Goal: Check status: Check status

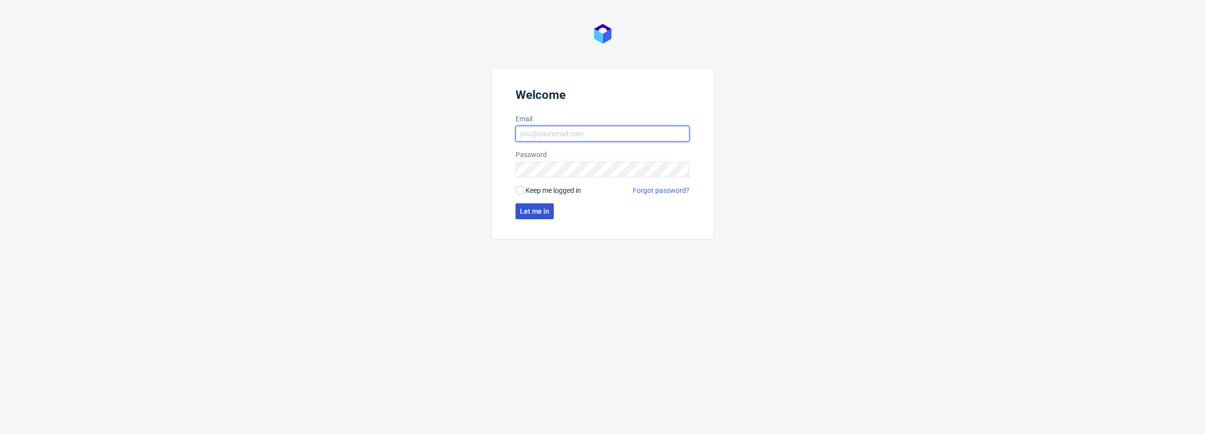
type input "[PERSON_NAME][EMAIL_ADDRESS][PERSON_NAME][DOMAIN_NAME]"
click at [530, 209] on span "Let me in" at bounding box center [534, 211] width 29 height 7
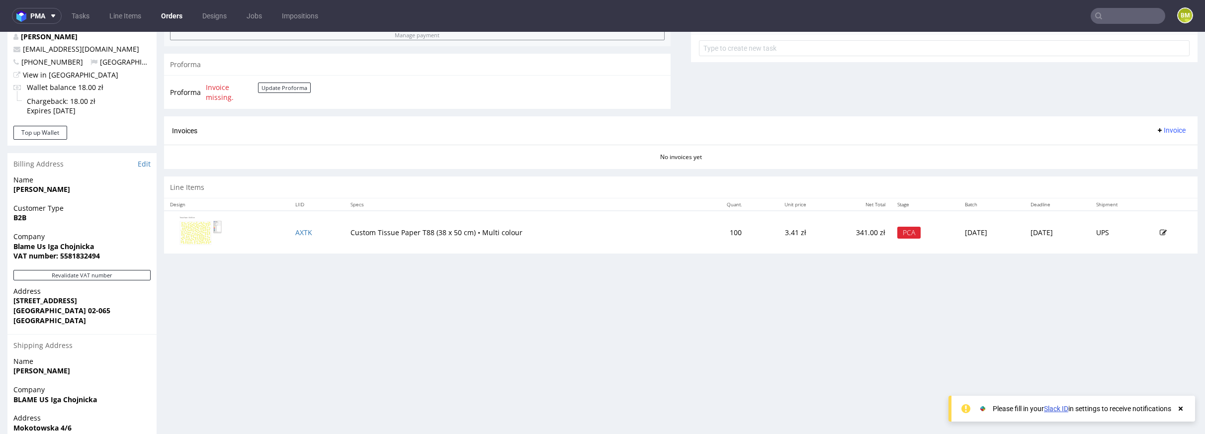
scroll to position [377, 0]
click at [518, 329] on div "Progress Payment Paid [DATE] Payment “Received” Email Not sent Line Items 1 DTP…" at bounding box center [681, 88] width 1034 height 802
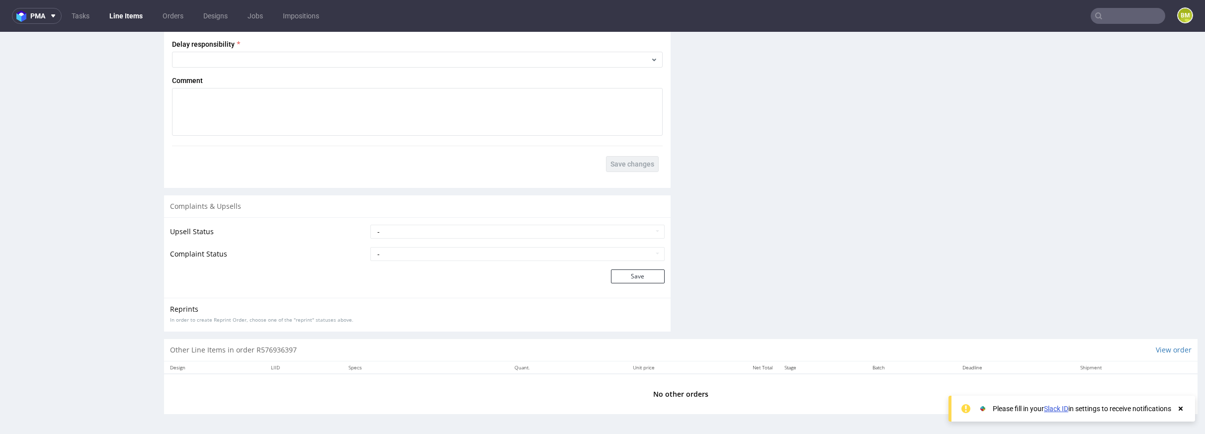
scroll to position [2, 0]
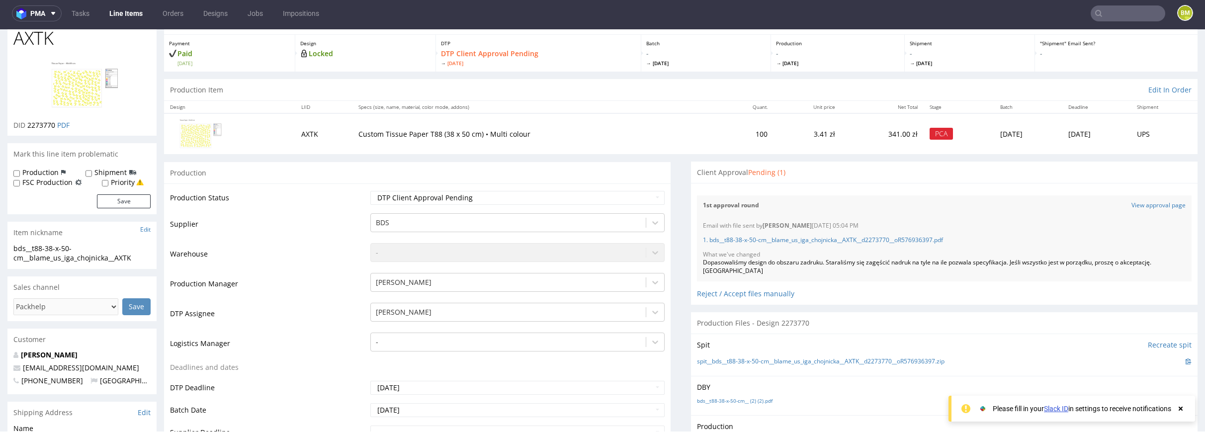
scroll to position [49, 0]
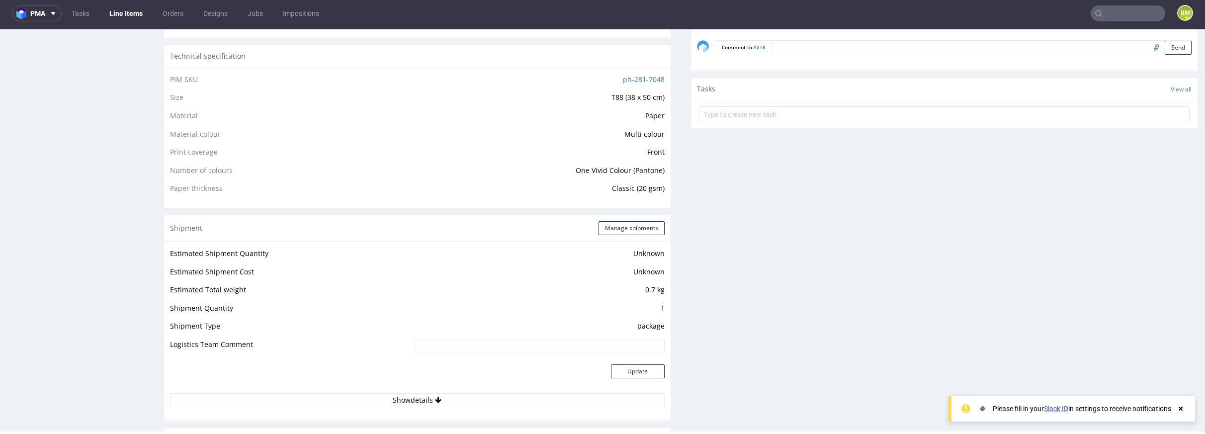
scroll to position [651, 0]
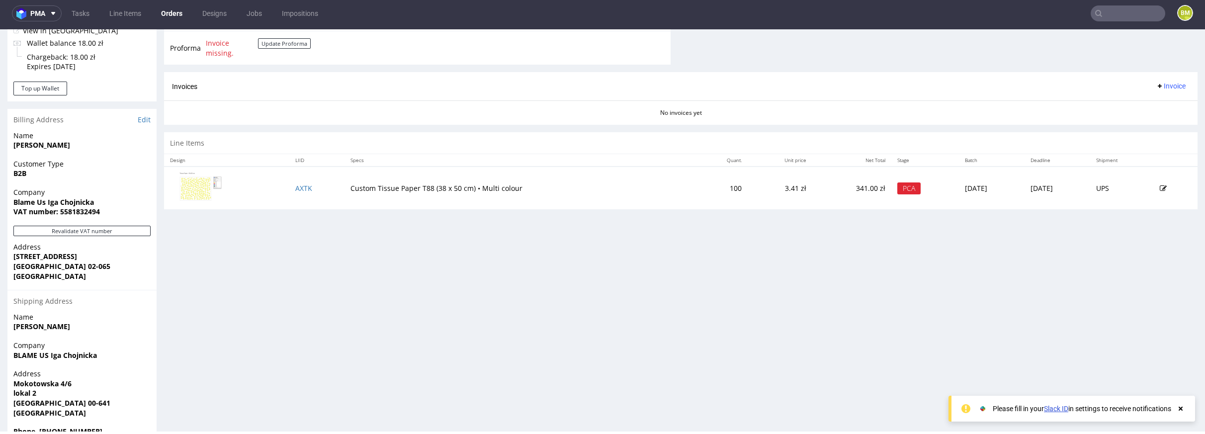
scroll to position [444, 0]
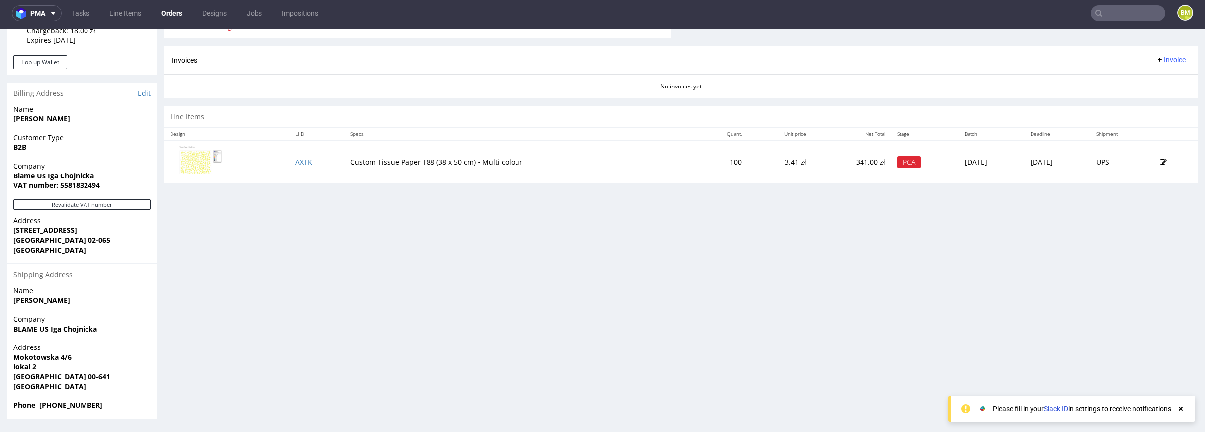
click at [655, 331] on div "Progress Payment Paid [DATE] Payment “Received” Email Not sent Line Items 1 DTP…" at bounding box center [681, 18] width 1034 height 802
